Goal: Communication & Community: Answer question/provide support

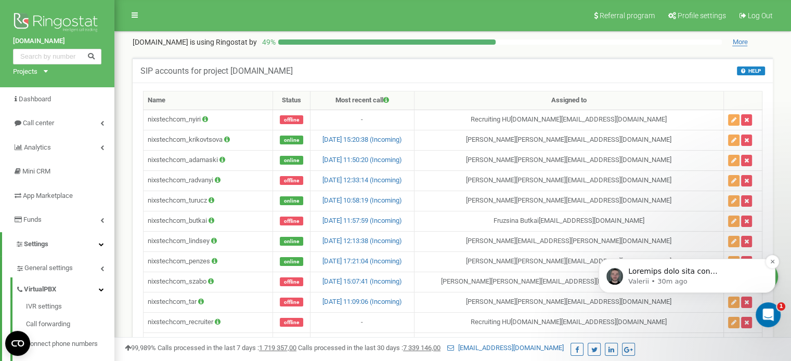
click at [727, 276] on p "message notification from Valerii, 30m ago. Потрібні такі дані для переоформлен…" at bounding box center [695, 272] width 134 height 10
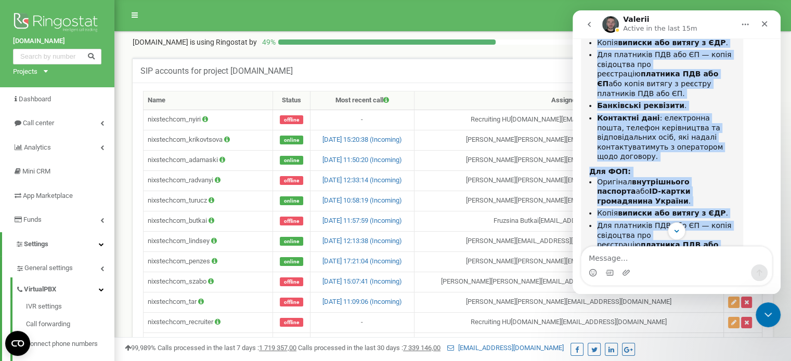
scroll to position [689, 0]
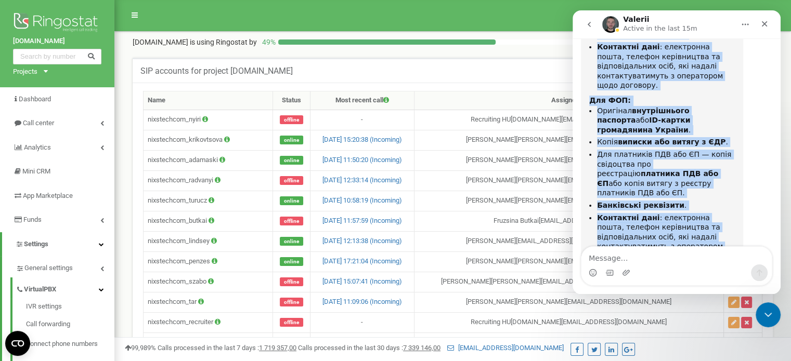
drag, startPoint x: 590, startPoint y: 77, endPoint x: 683, endPoint y: 210, distance: 161.9
click at [683, 210] on div "Потрібні такі дані для переоформлення: Для ТОВ: Копія виписки або витягу з ЄДР …" at bounding box center [662, 111] width 146 height 371
copy div "Loremips dolo sita con adipiscingelit: Sed DOE: Tempo incidid utl etdolo m ALI …"
click at [642, 267] on div "Також якщо не зареєстровані у сервісі Вчасно для підпису, потрібно буде зареєст…" at bounding box center [662, 282] width 146 height 31
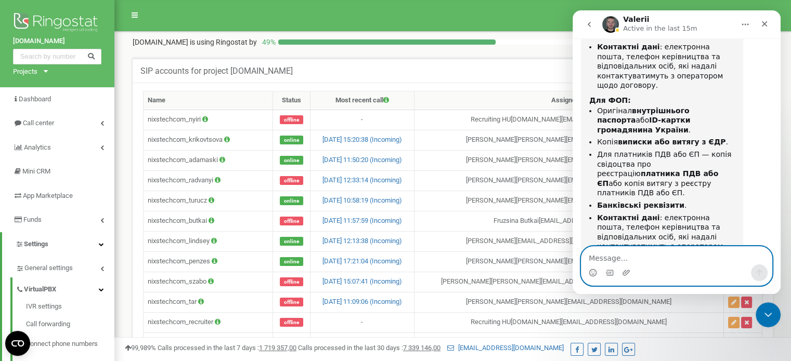
click at [625, 259] on textarea "Message…" at bounding box center [676, 256] width 190 height 18
type textarea "Дякую!"
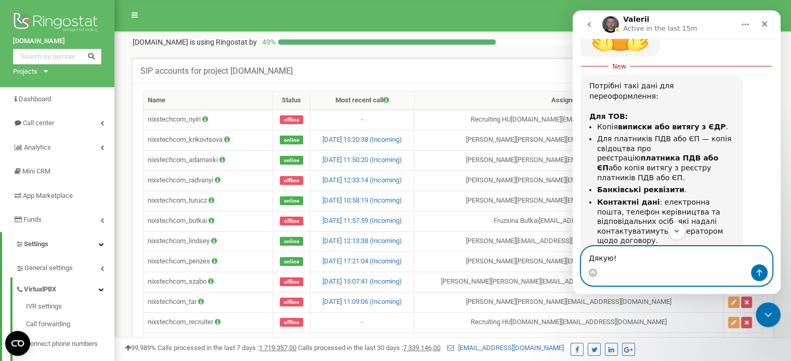
scroll to position [533, 0]
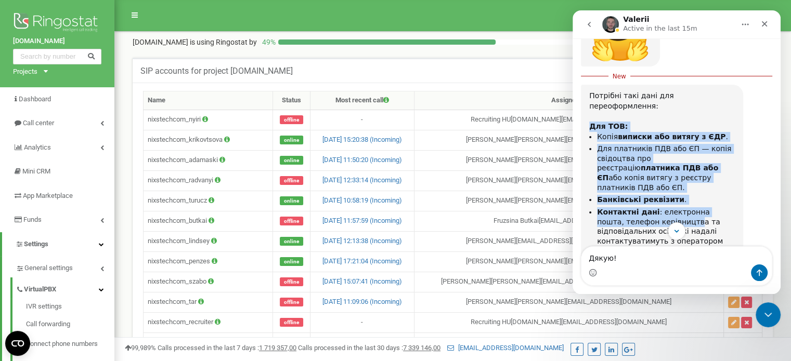
drag, startPoint x: 589, startPoint y: 85, endPoint x: 663, endPoint y: 178, distance: 119.5
click at [663, 178] on div "Потрібні такі дані для переоформлення: Для ТОВ: Копія виписки або витягу з ЄДР …" at bounding box center [662, 277] width 162 height 384
click at [617, 145] on li "Для платників ПДВ або ЄП — копія свідоцтва про реєстрацію платника ПДВ або ЄП а…" at bounding box center [666, 169] width 138 height 48
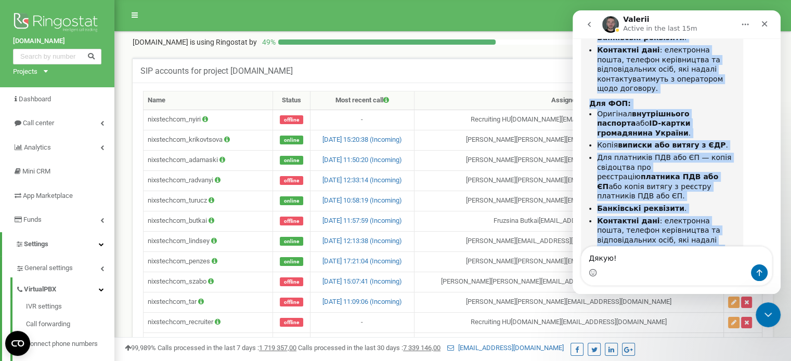
scroll to position [689, 0]
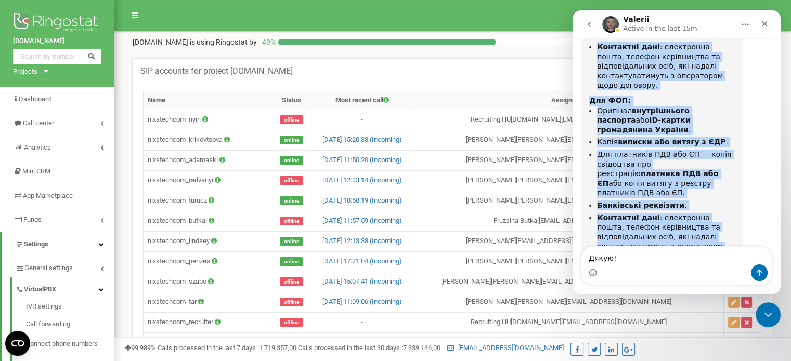
drag, startPoint x: 589, startPoint y: 74, endPoint x: 676, endPoint y: 212, distance: 162.4
click at [676, 212] on div "Потрібні такі дані для переоформлення: Для ТОВ: Копія виписки або витягу з ЄДР …" at bounding box center [662, 111] width 146 height 371
copy div "Loremips dolo sita con adipiscingelit: Sed DOE: Tempo incidid utl etdolo m ALI …"
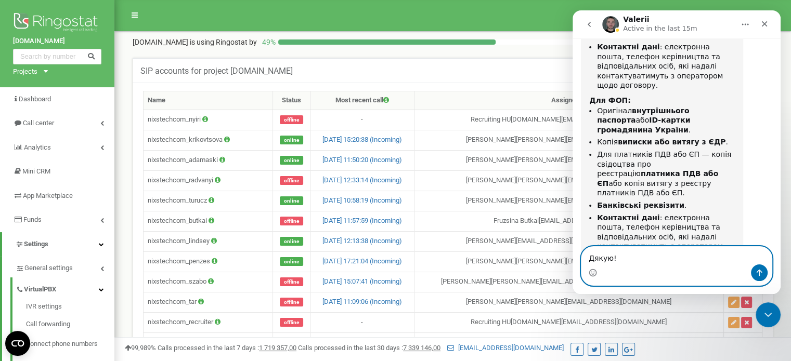
click at [633, 257] on textarea "Дякую!" at bounding box center [676, 256] width 190 height 18
click at [752, 272] on button "Send a message…" at bounding box center [759, 273] width 17 height 17
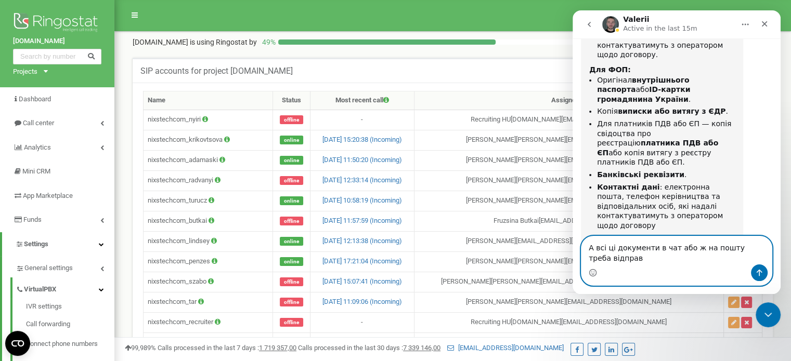
scroll to position [714, 0]
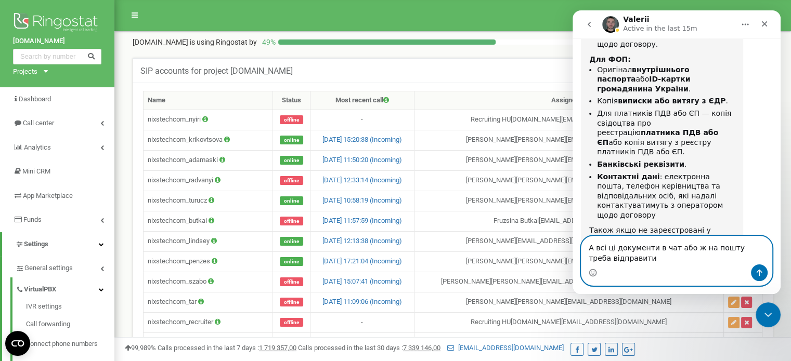
type textarea "А вcі ці документи в чат або ж на пошту треба відправити?"
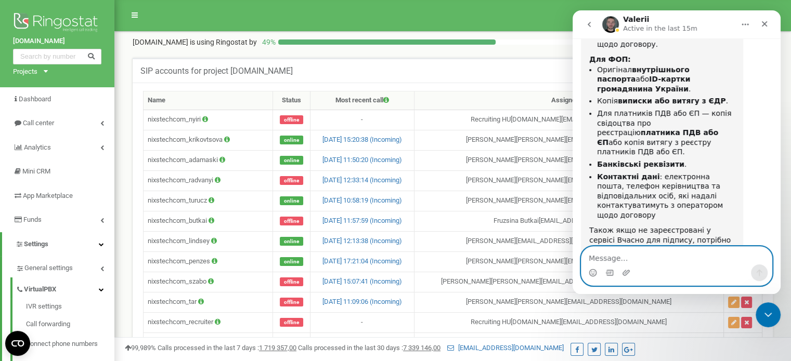
scroll to position [738, 0]
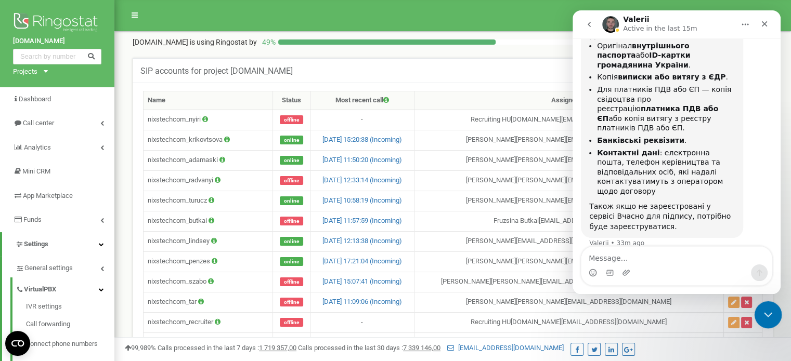
click at [764, 313] on icon "Close Intercom Messenger" at bounding box center [766, 313] width 12 height 12
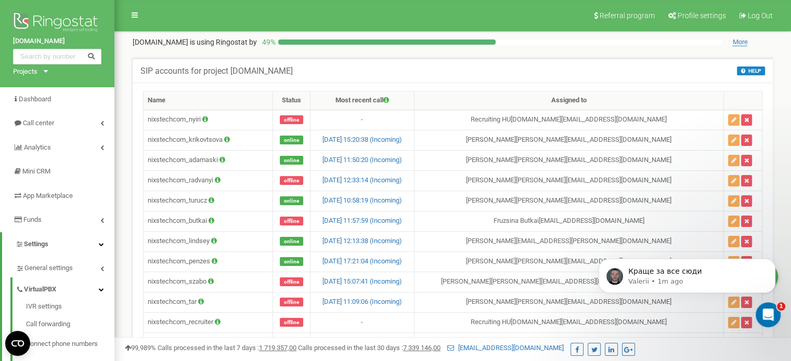
scroll to position [0, 0]
click at [683, 271] on p "Краще за все сюди" at bounding box center [695, 272] width 134 height 10
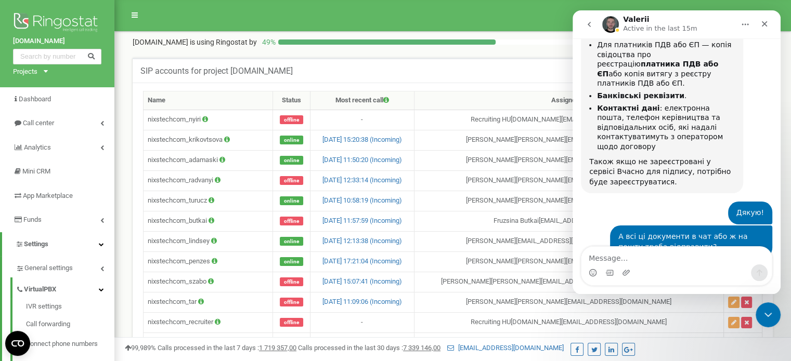
scroll to position [785, 0]
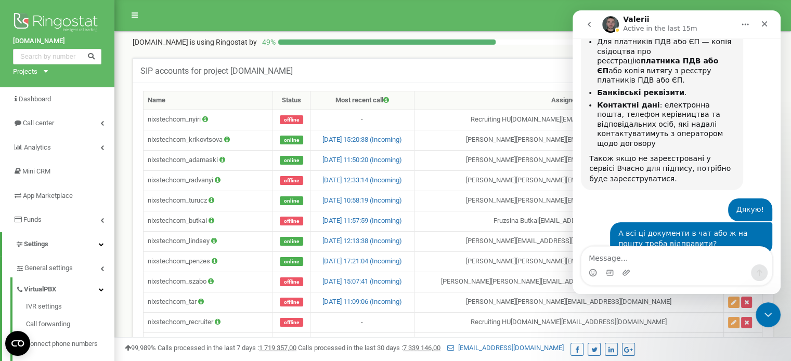
drag, startPoint x: 638, startPoint y: 214, endPoint x: 657, endPoint y: 215, distance: 19.8
click at [657, 281] on div "Краще за все сюди Valerii • 1m ago" at bounding box center [626, 292] width 90 height 23
click at [650, 256] on textarea "Message…" at bounding box center [676, 256] width 190 height 18
click at [766, 312] on icon "Close Intercom Messenger" at bounding box center [766, 313] width 12 height 12
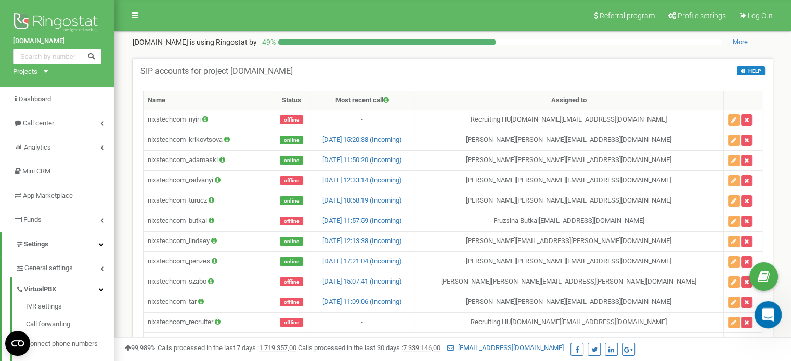
click at [764, 315] on icon "Open Intercom Messenger" at bounding box center [766, 313] width 17 height 17
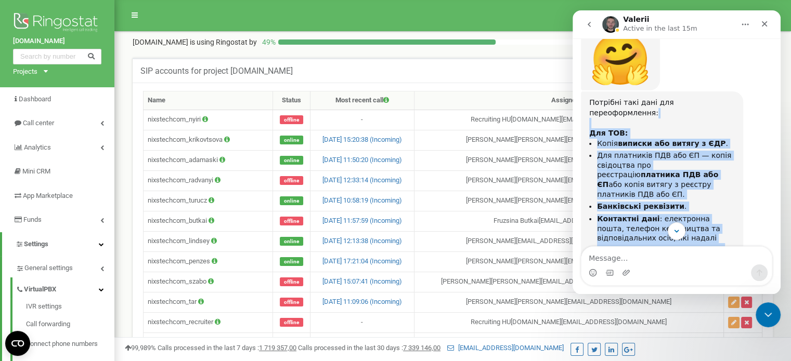
scroll to position [499, 0]
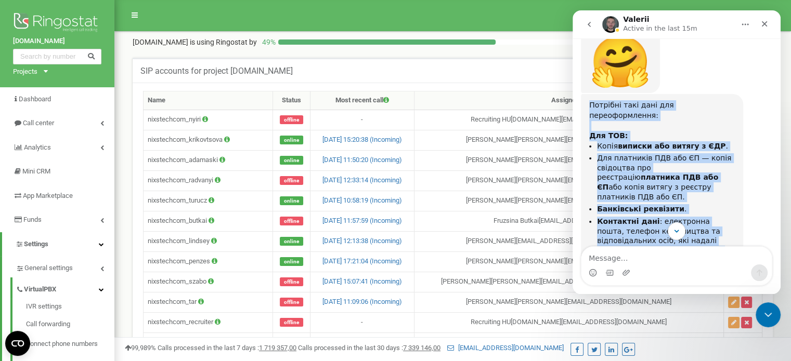
drag, startPoint x: 653, startPoint y: 212, endPoint x: 589, endPoint y: 82, distance: 144.6
click at [589, 100] on div "Потрібні такі дані для переоформлення: Для ТОВ: Копія виписки або витягу з ЄДР …" at bounding box center [662, 285] width 146 height 371
copy div "Loremips dolo sita con adipiscingelit: Sed DOE: Tempo incidid utl etdolo m ALI …"
